Goal: Information Seeking & Learning: Learn about a topic

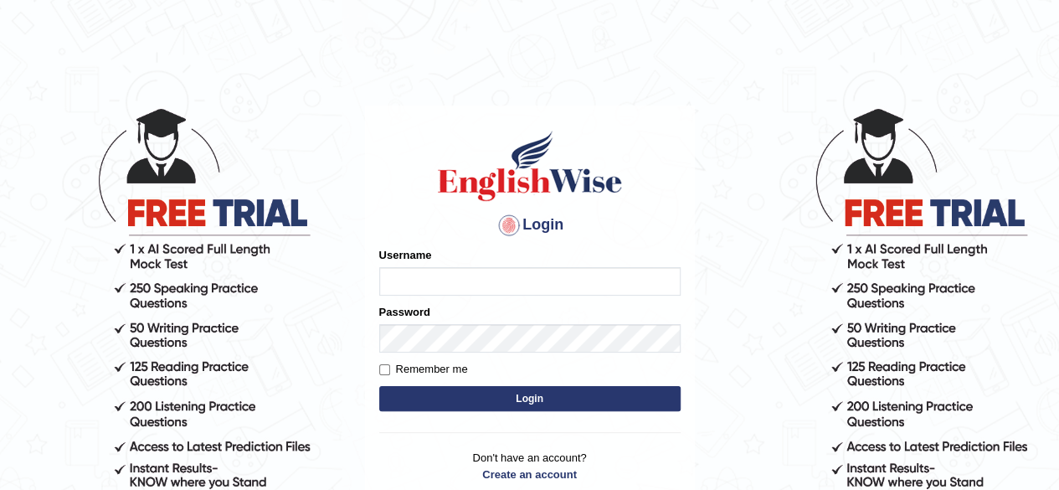
type input "RR12345"
click at [379, 386] on button "Login" at bounding box center [529, 398] width 301 height 25
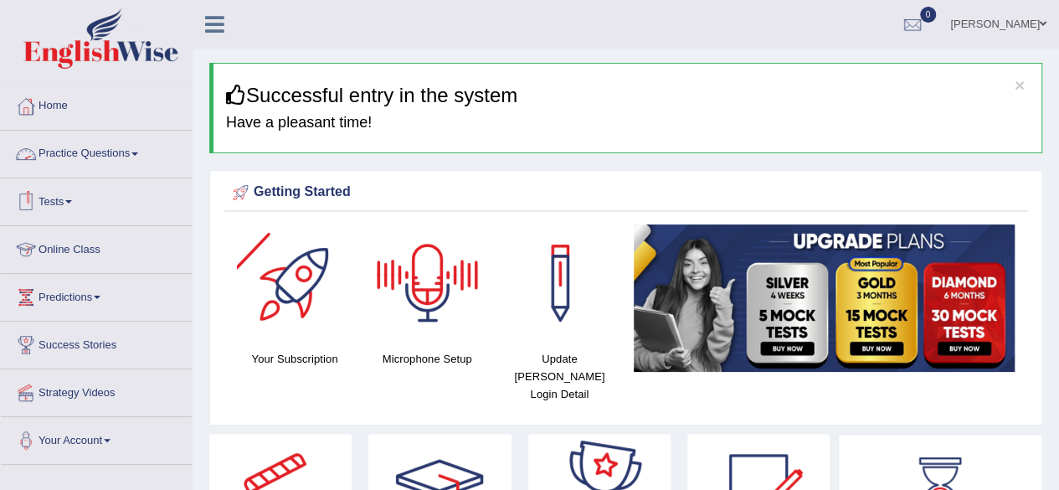
click at [106, 168] on link "Practice Questions" at bounding box center [96, 152] width 191 height 42
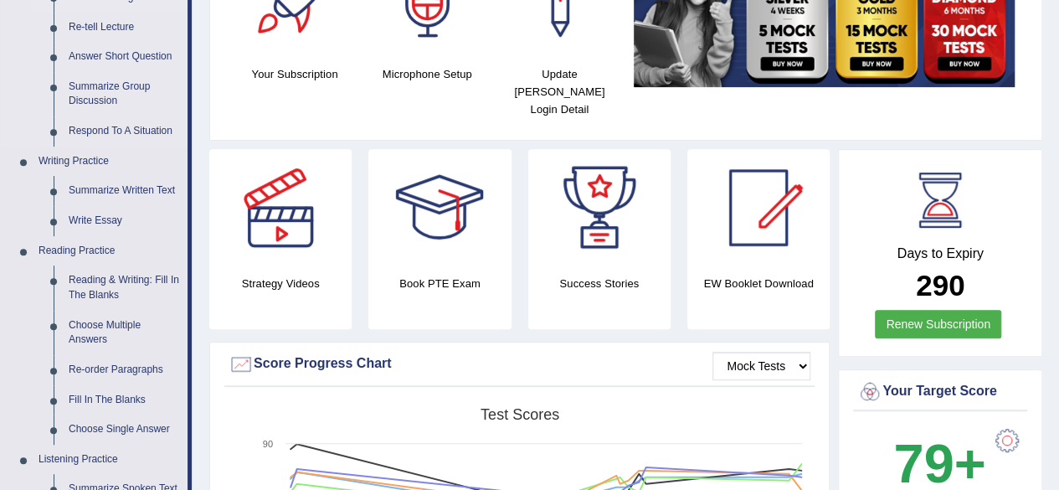
scroll to position [286, 0]
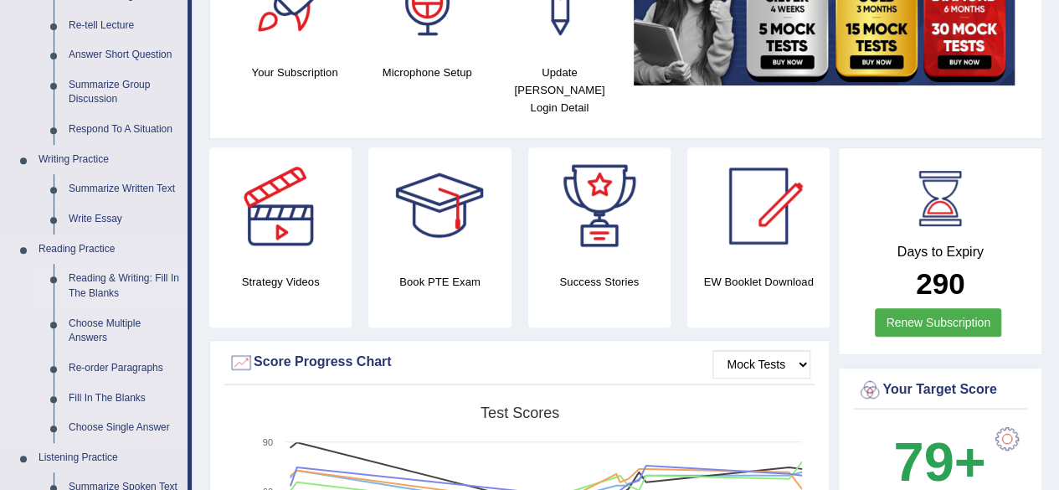
click at [125, 280] on link "Reading & Writing: Fill In The Blanks" at bounding box center [124, 286] width 126 height 44
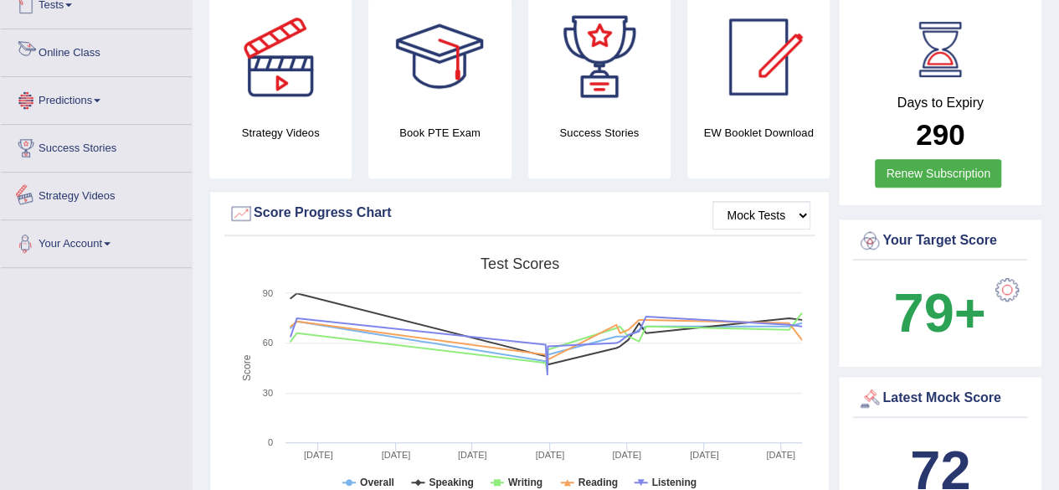
scroll to position [556, 0]
